Goal: Task Accomplishment & Management: Manage account settings

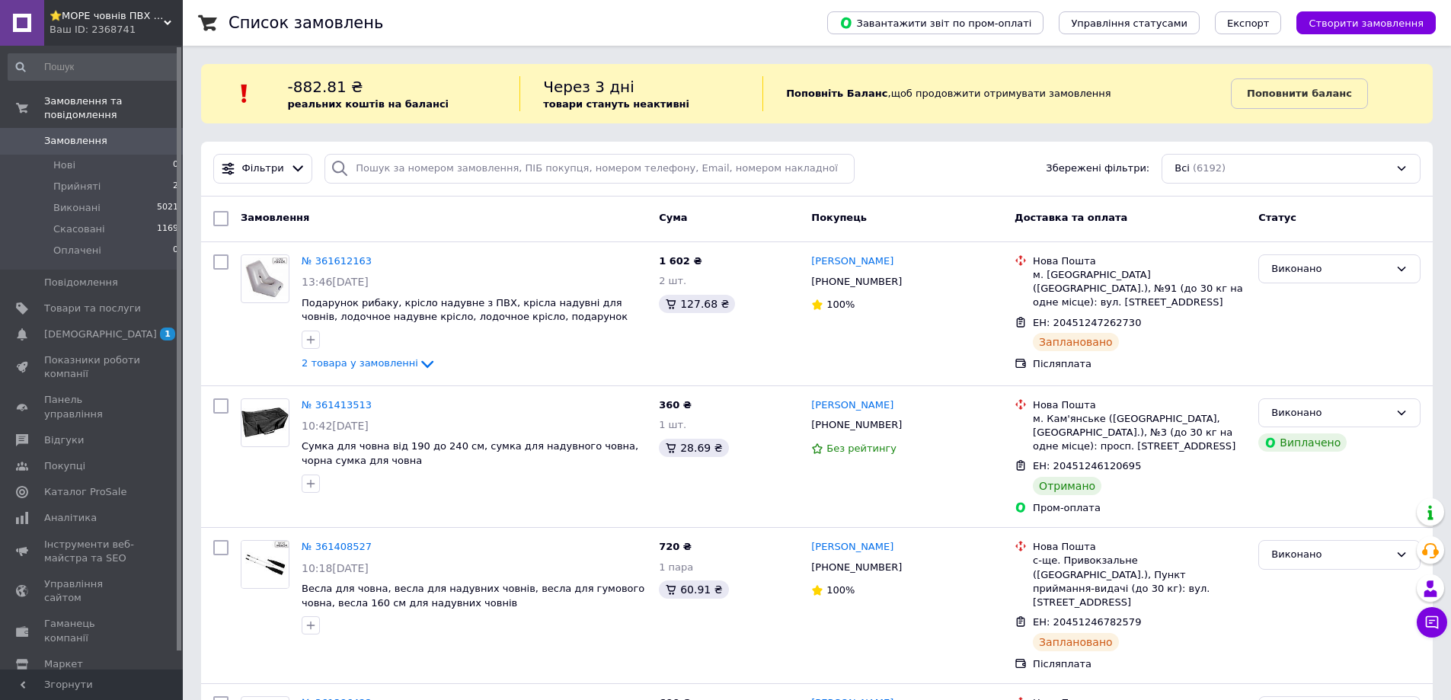
click at [121, 11] on span "⭐️МОРЕ човнів ПВХ ▶️[DOMAIN_NAME] ⚡" at bounding box center [107, 16] width 114 height 14
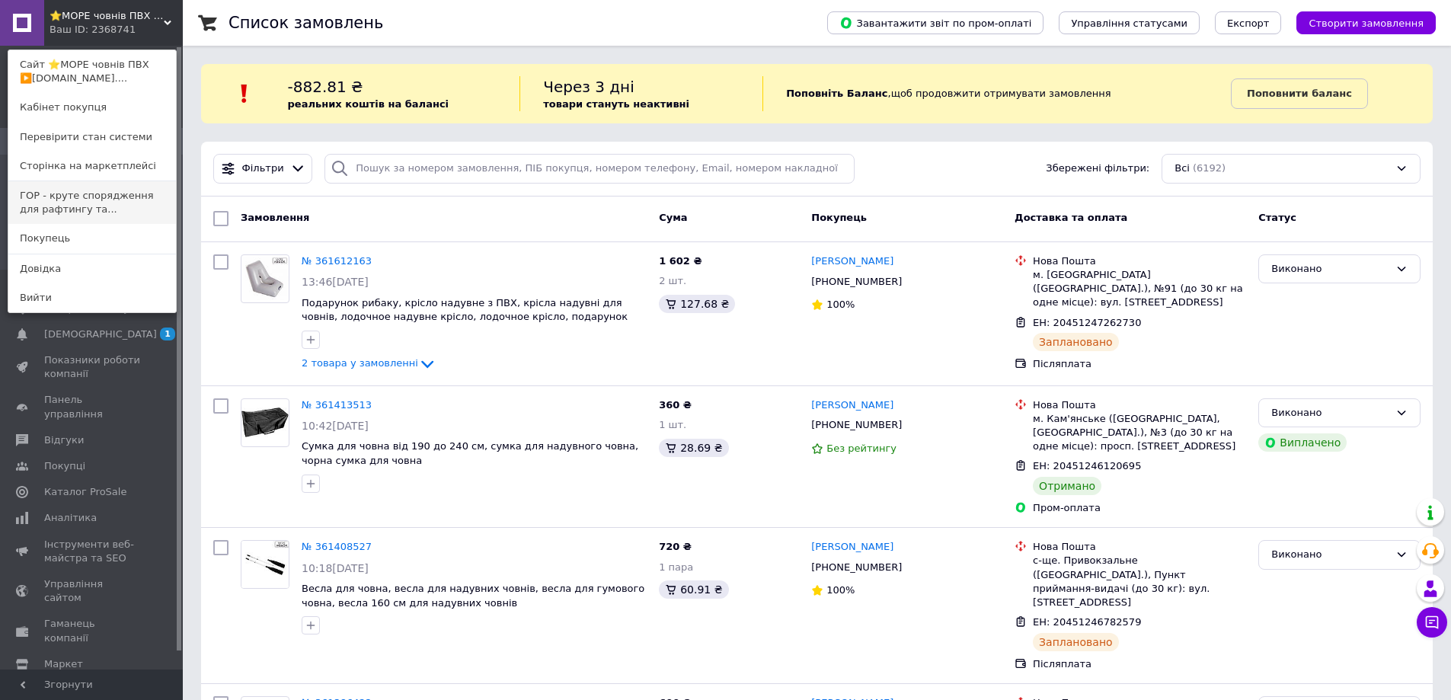
click at [108, 202] on link "ГОР - круте спорядження для рафтингу та..." at bounding box center [92, 202] width 168 height 43
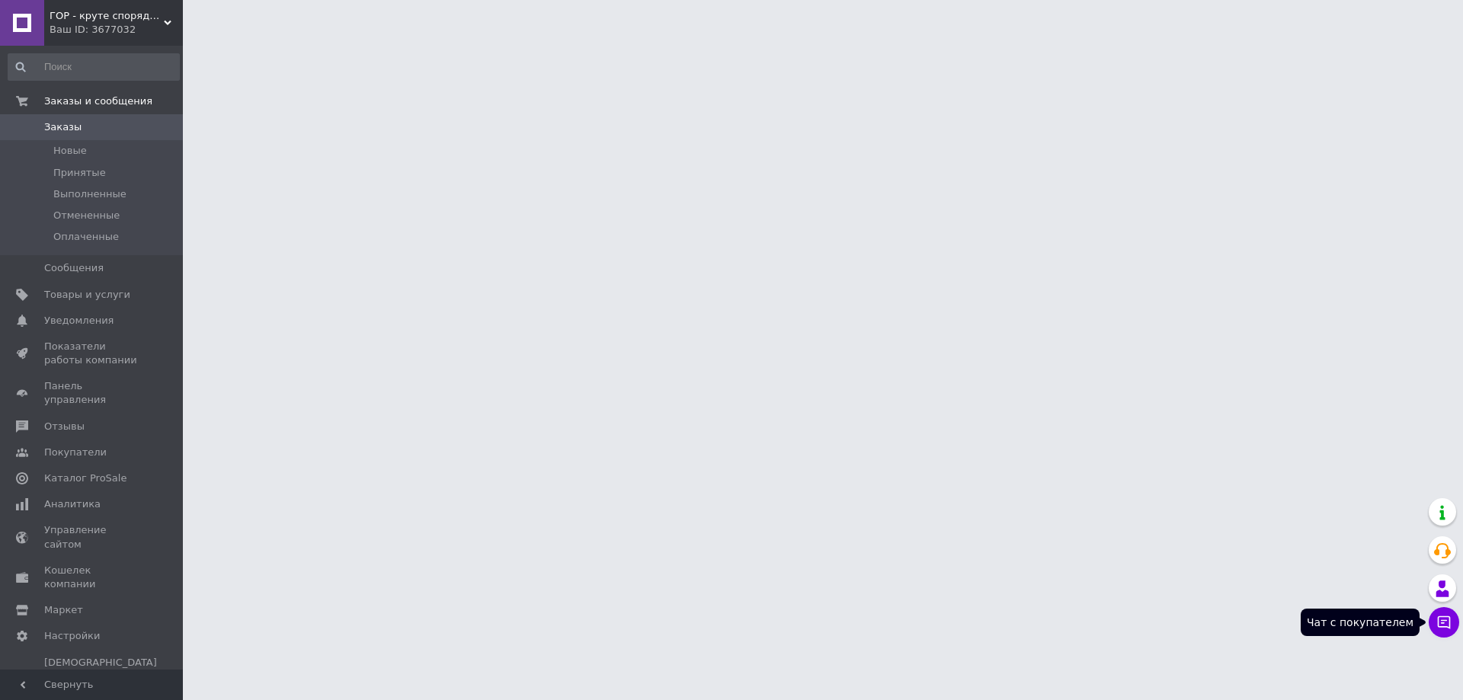
click at [1437, 629] on icon at bounding box center [1443, 622] width 15 height 15
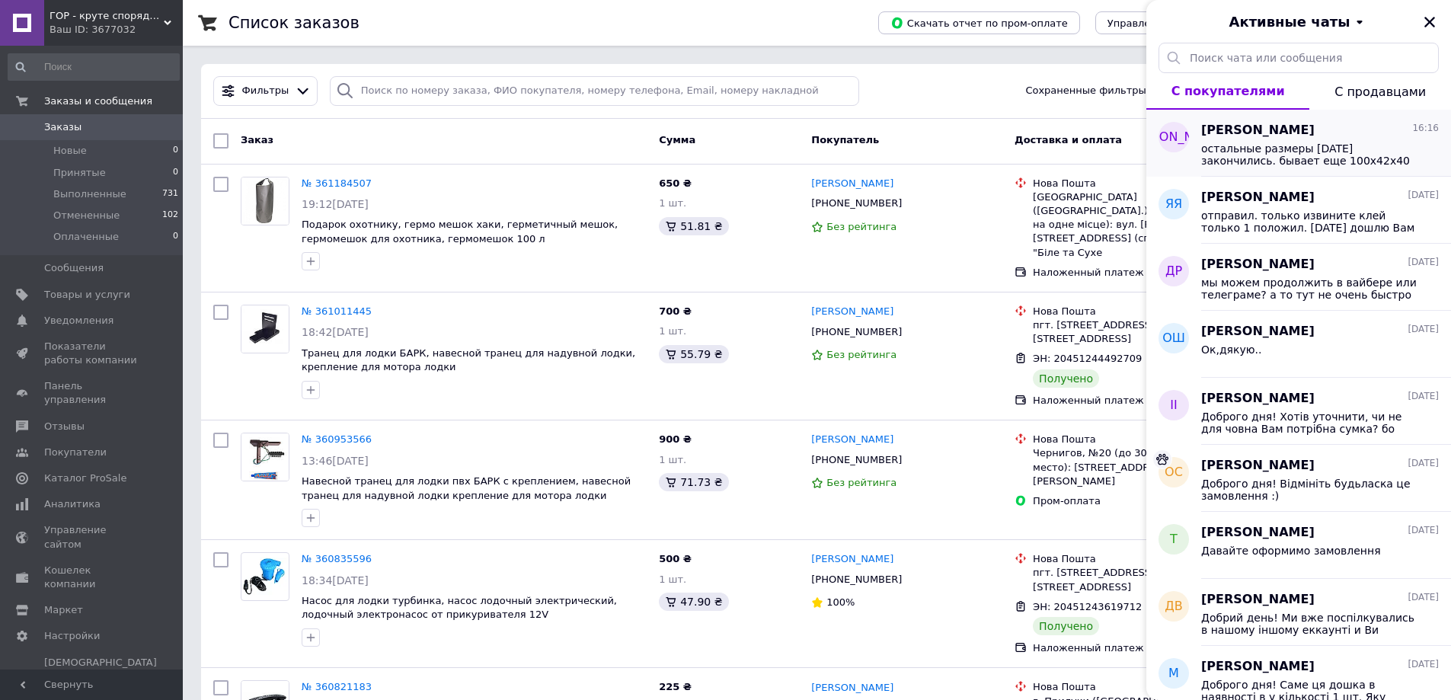
click at [1311, 145] on span "остальные размеры сегодня закончились. бывает еще 100х42х40 и 120х50х40" at bounding box center [1309, 154] width 216 height 24
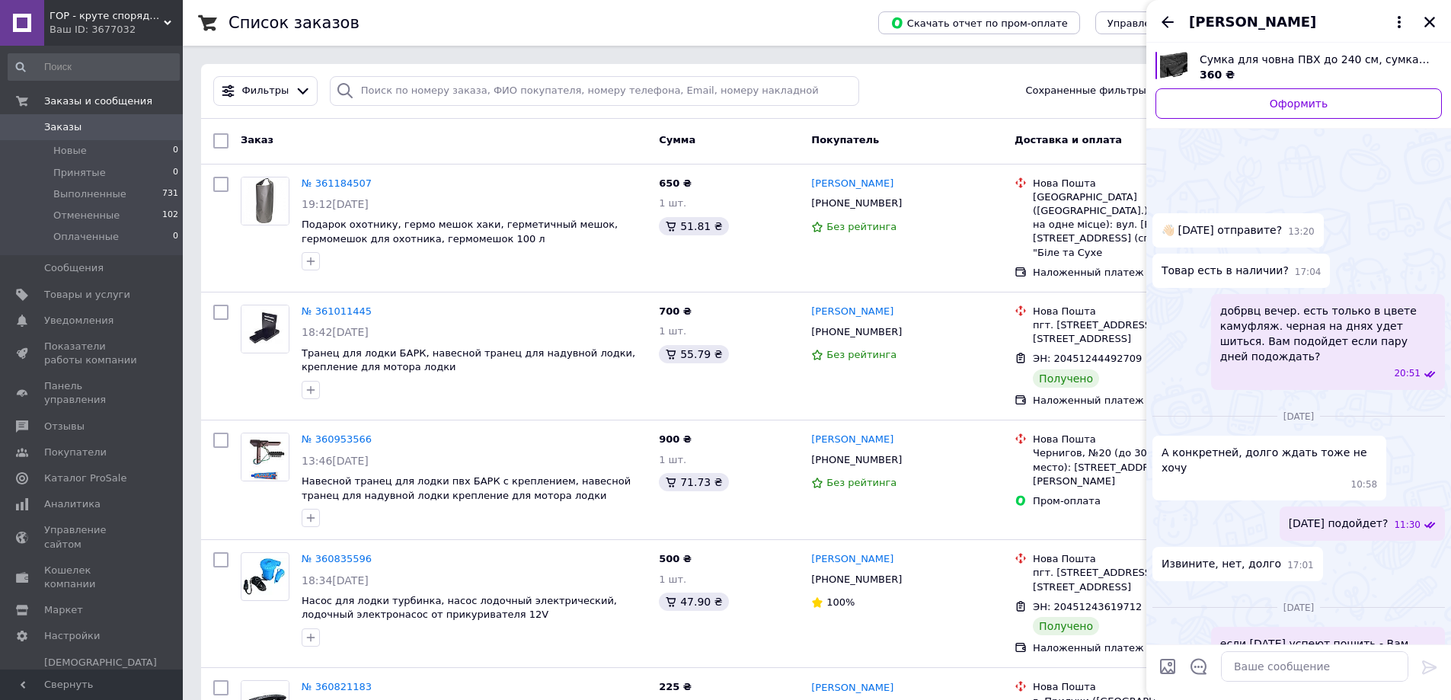
scroll to position [1179, 0]
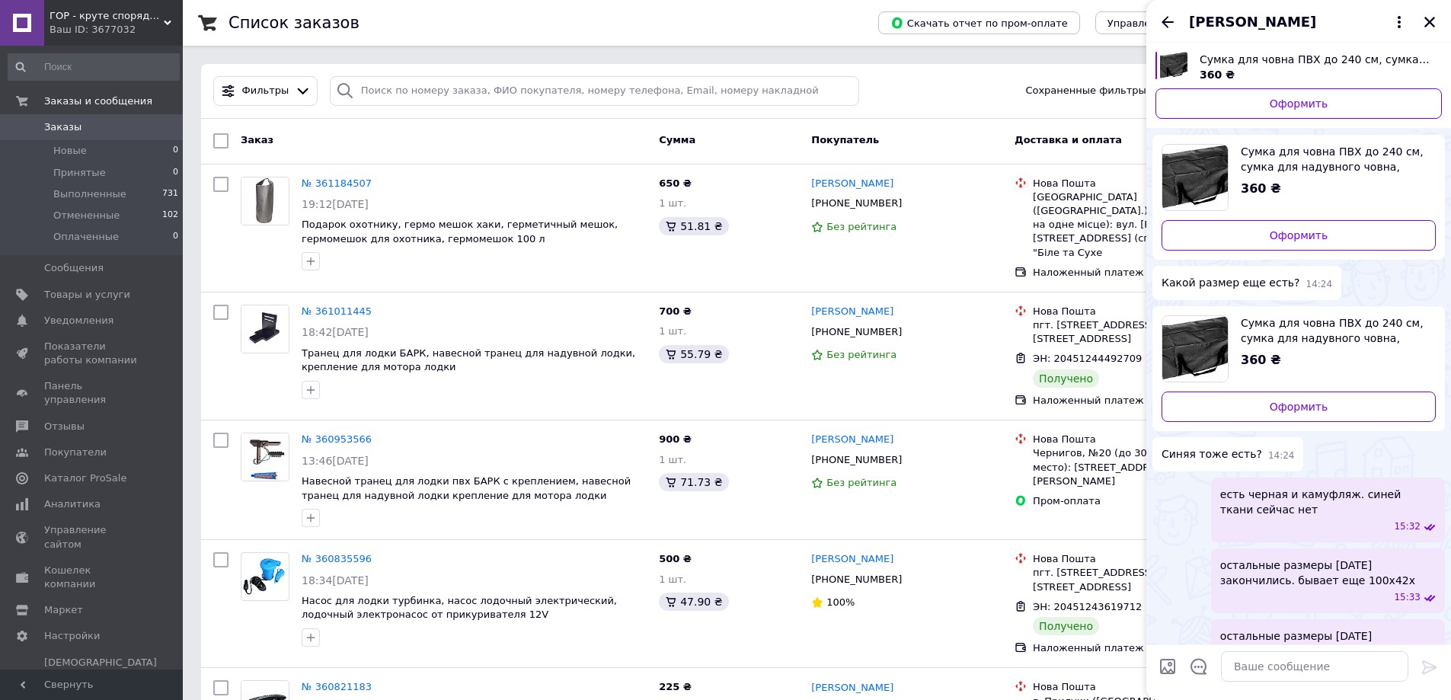
click at [85, 19] on span "ГОР - круте спорядження для рафтингу та водного туризму" at bounding box center [107, 16] width 114 height 14
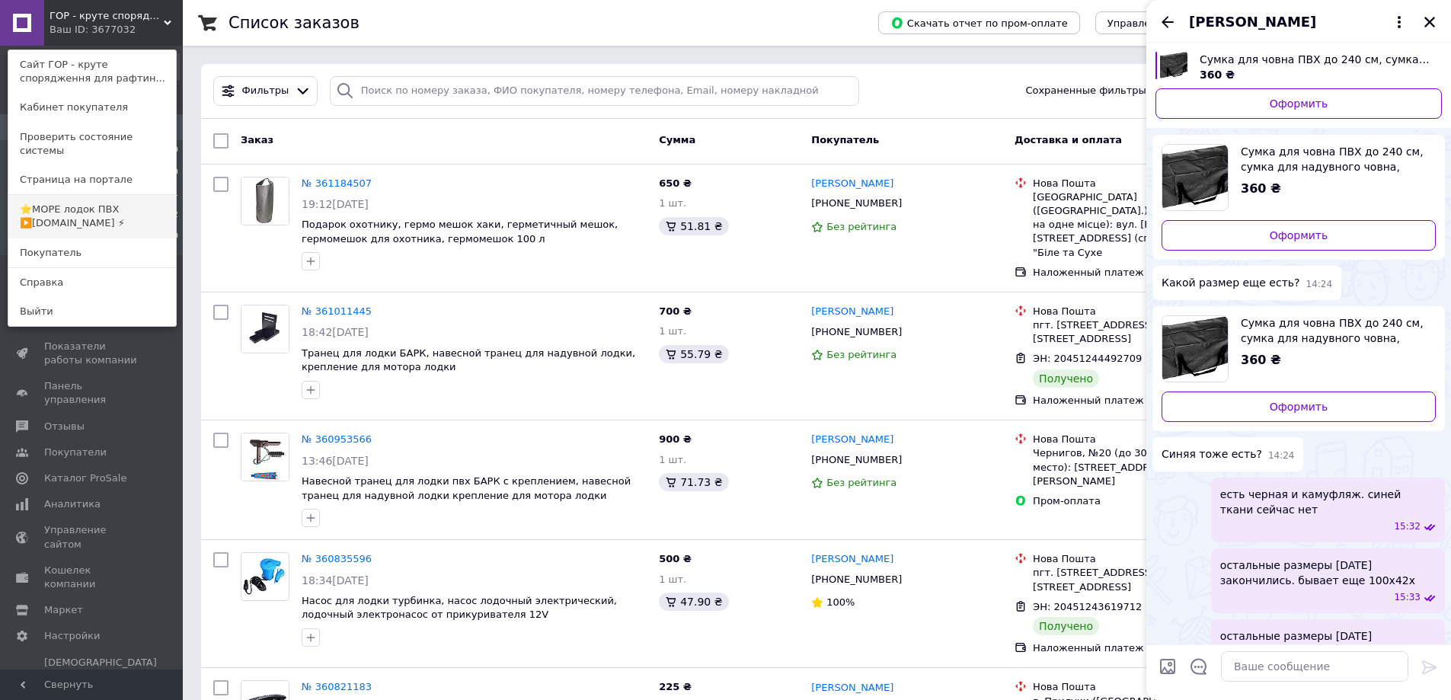
click at [59, 207] on link "⭐️МОРЕ лодок ПВХ ▶️more-lodok.com.ua ⚡" at bounding box center [92, 216] width 168 height 43
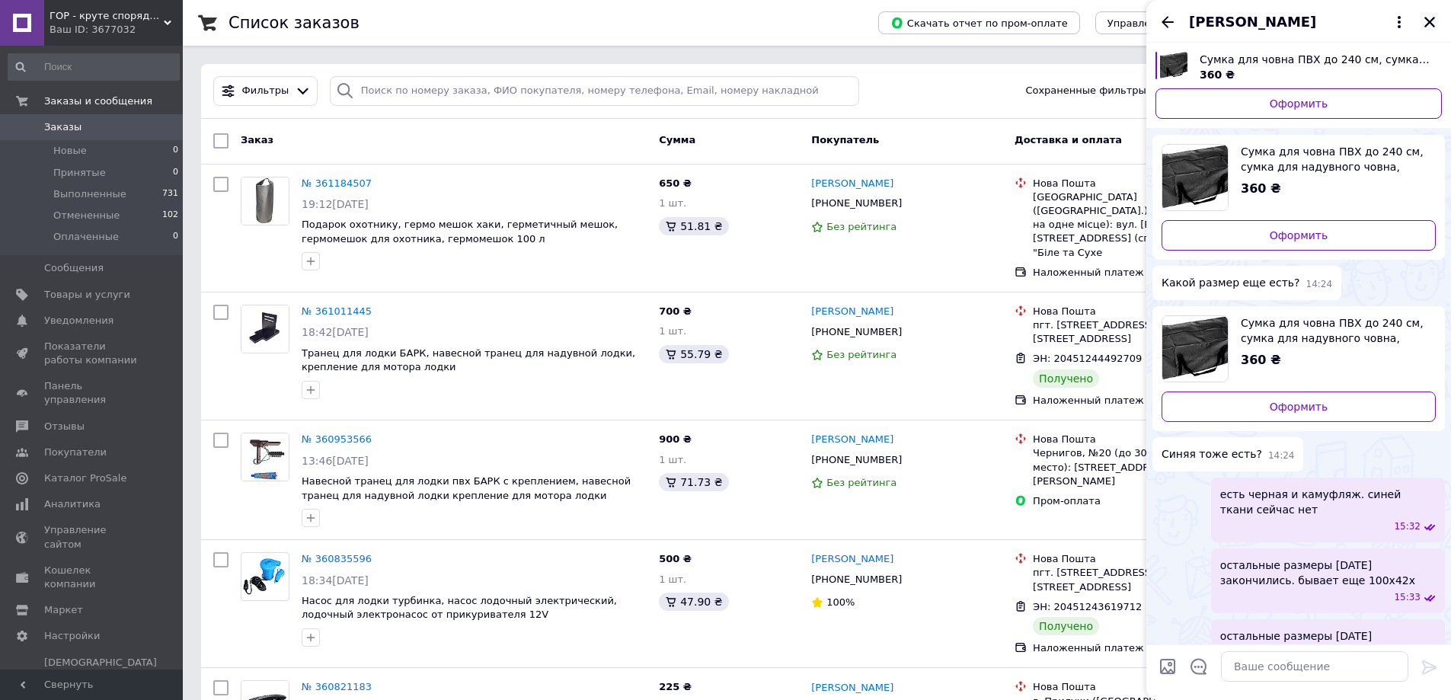
click at [1428, 20] on icon "Закрыть" at bounding box center [1430, 22] width 11 height 11
